Goal: Check status

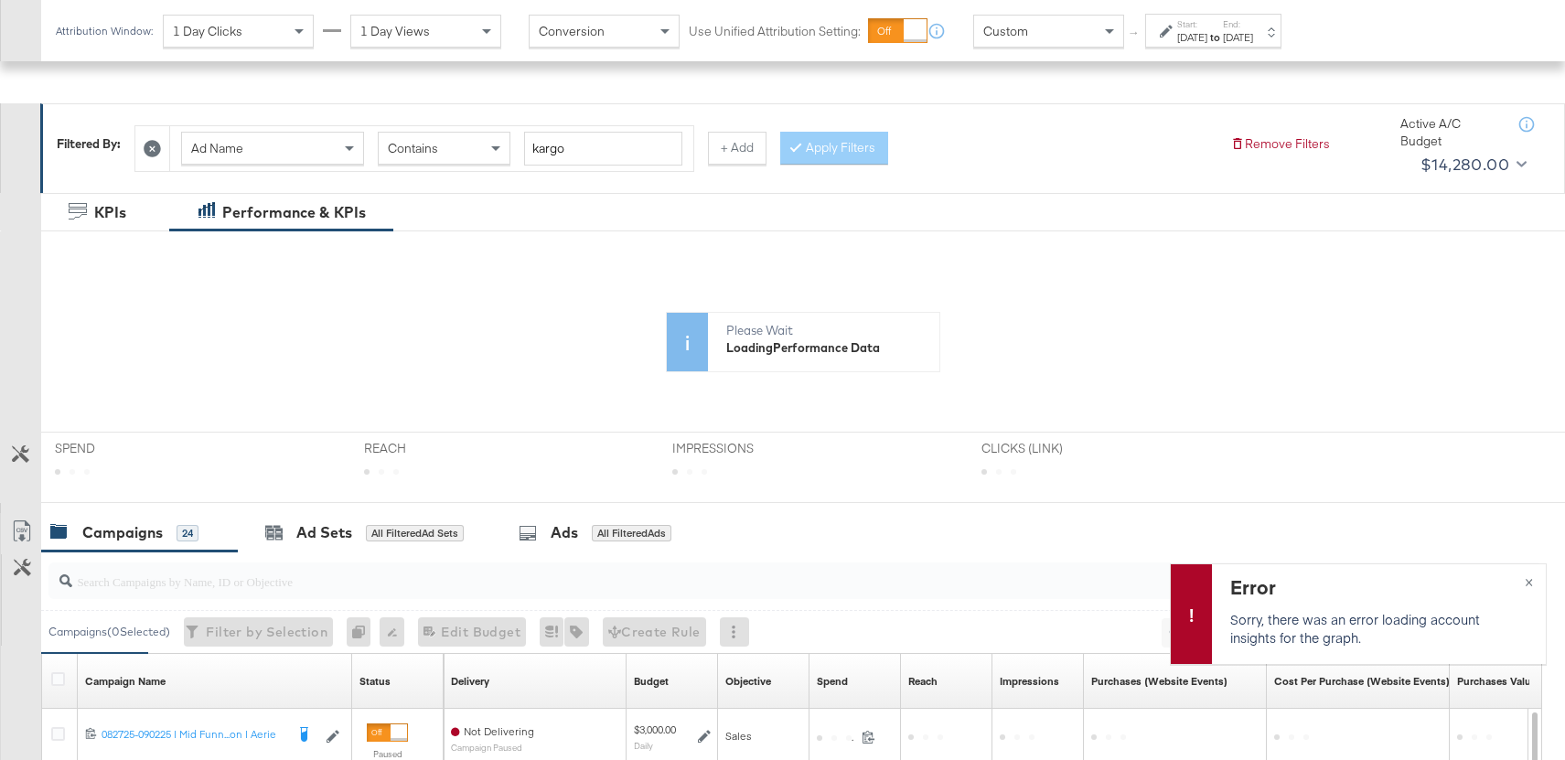
scroll to position [733, 0]
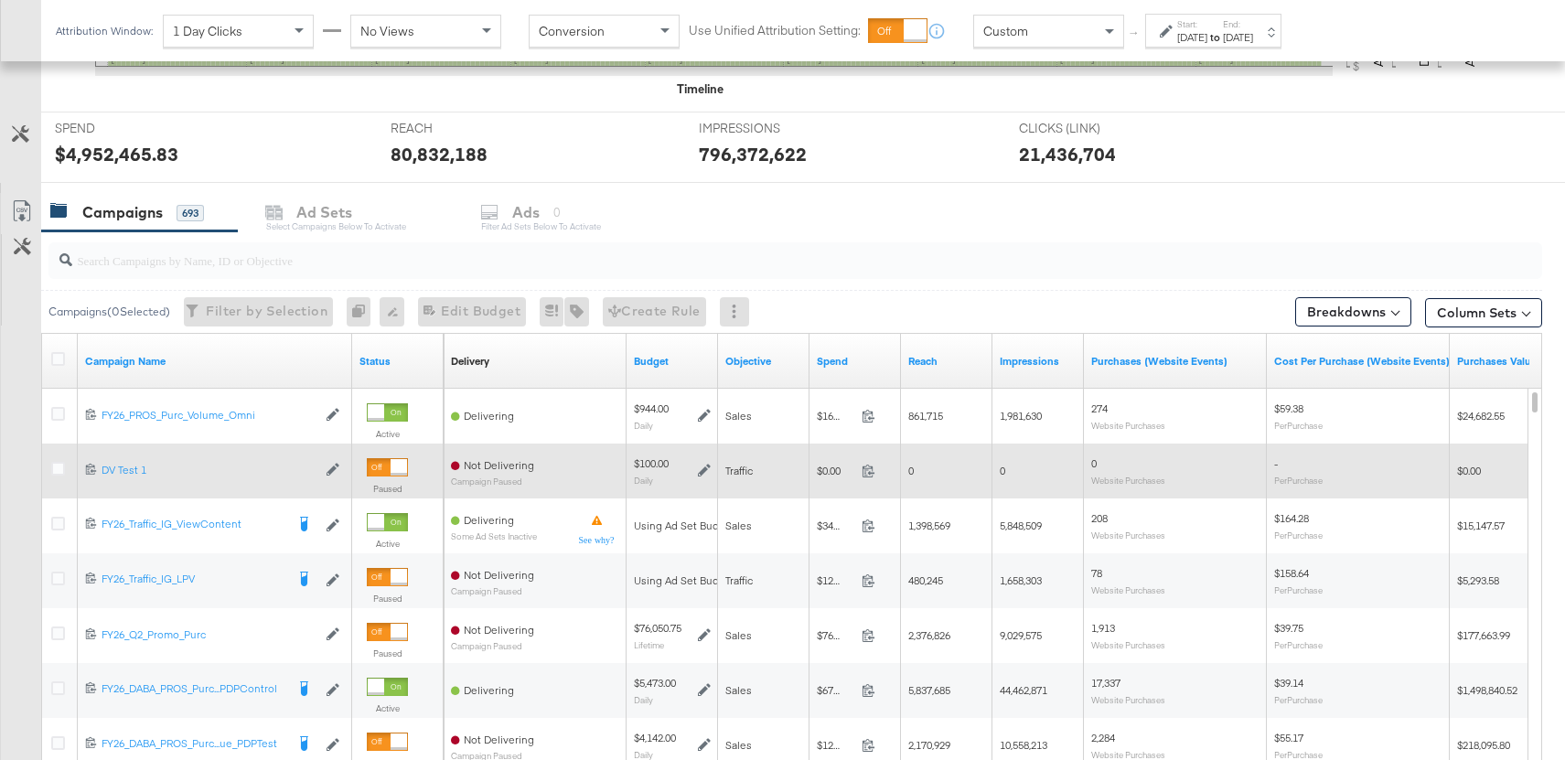
scroll to position [648, 0]
